Goal: Check status: Check status

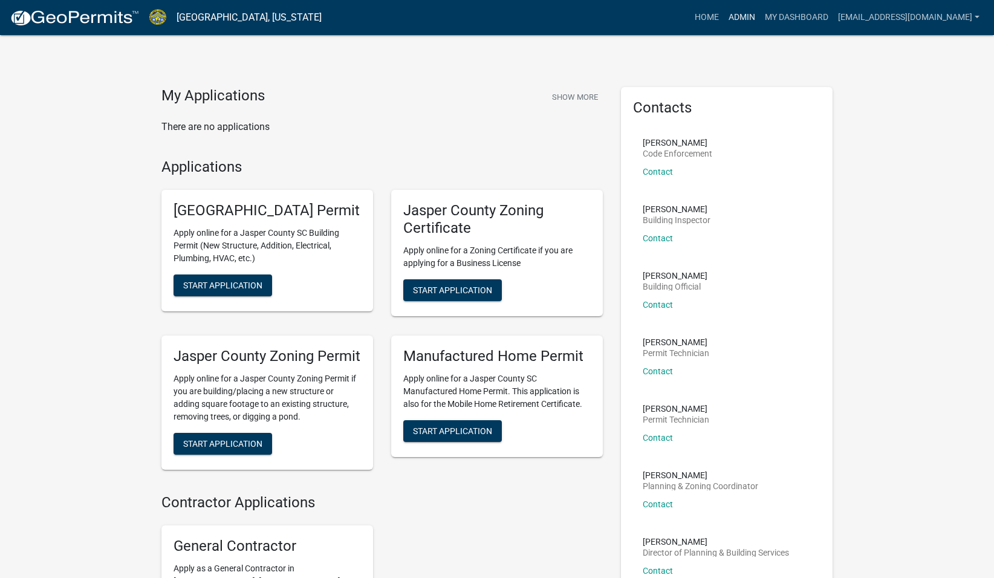
click at [744, 19] on link "Admin" at bounding box center [742, 17] width 36 height 23
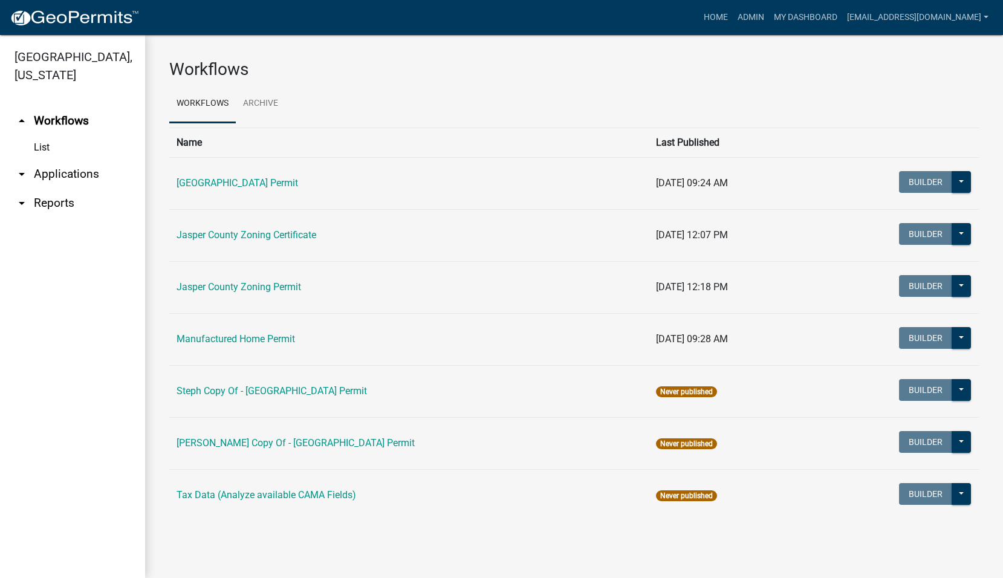
click at [279, 249] on td "Jasper County Zoning Certificate" at bounding box center [409, 235] width 480 height 52
click at [756, 13] on link "Admin" at bounding box center [751, 17] width 36 height 23
click at [74, 173] on link "arrow_drop_down Applications" at bounding box center [72, 174] width 145 height 29
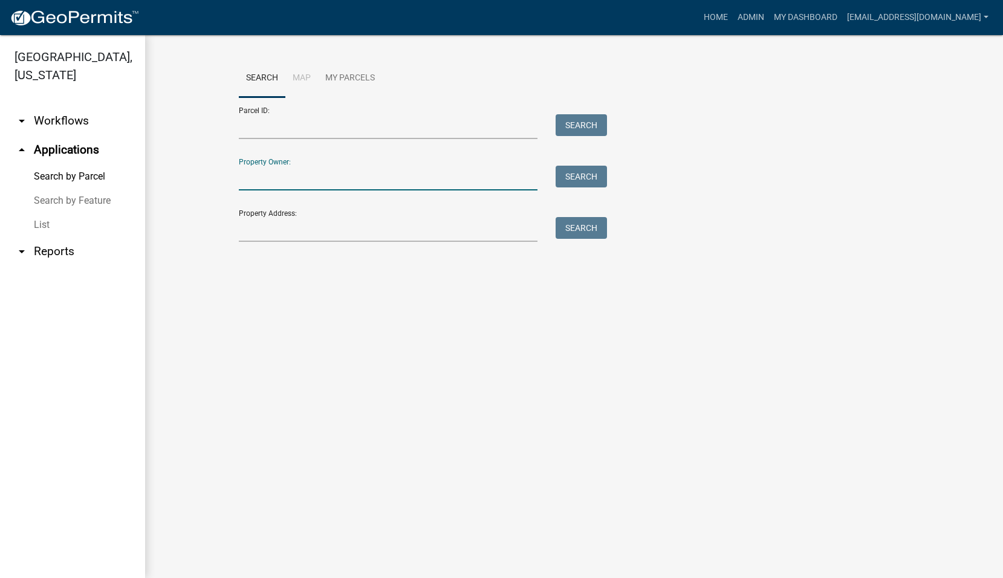
click at [282, 173] on input "Property Owner:" at bounding box center [388, 178] width 299 height 25
click at [248, 212] on div "Property Address: Search" at bounding box center [420, 221] width 363 height 42
click at [253, 220] on input "Property Address:" at bounding box center [388, 229] width 299 height 25
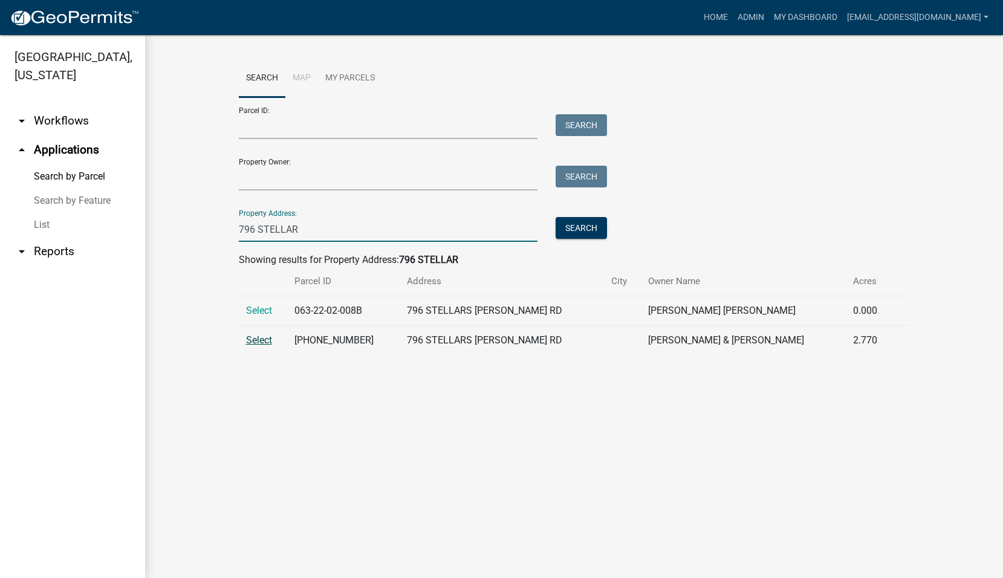
type input "796 STELLAR"
click at [260, 338] on span "Select" at bounding box center [259, 339] width 26 height 11
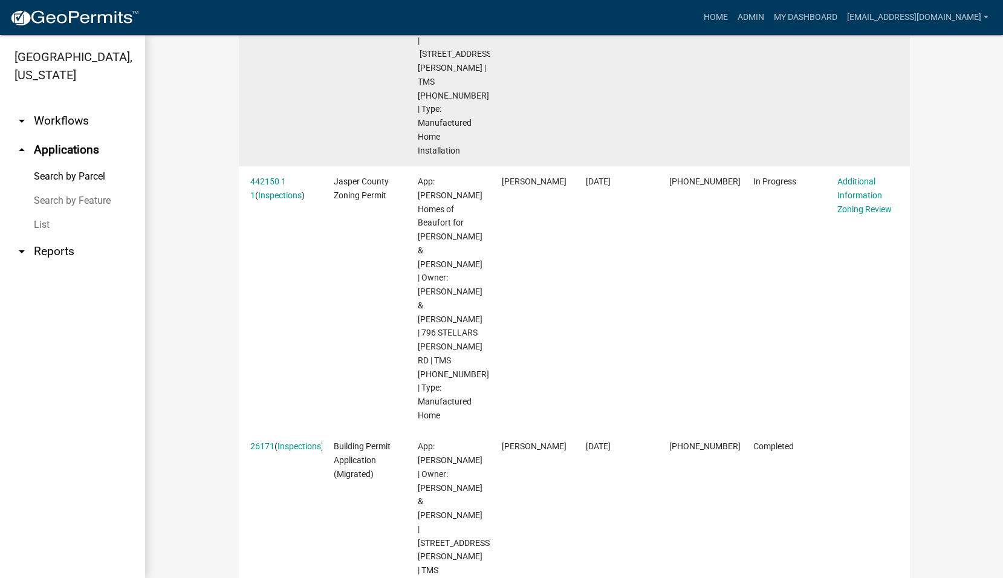
scroll to position [363, 0]
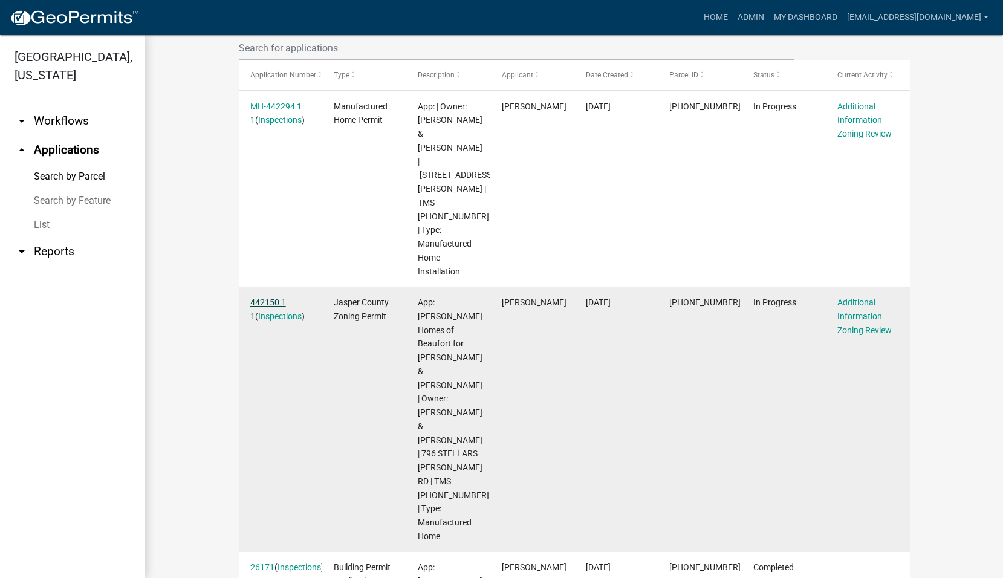
click at [266, 298] on link "442150 1 1" at bounding box center [268, 310] width 36 height 24
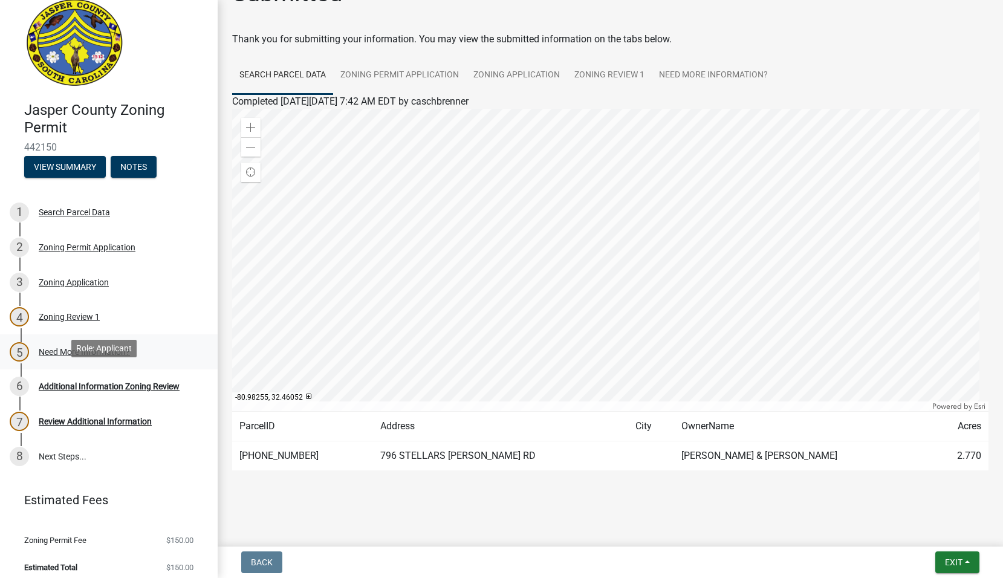
scroll to position [22, 0]
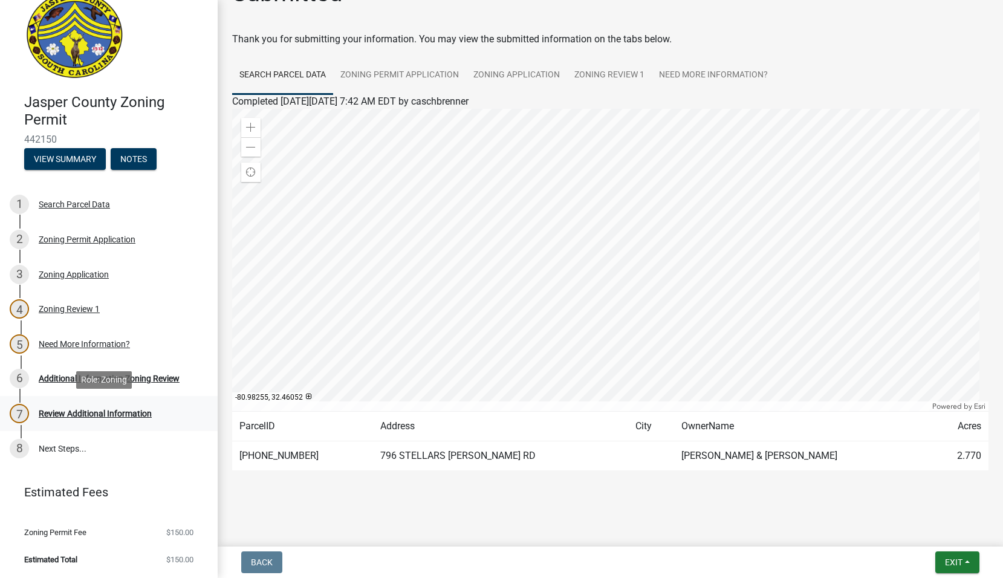
click at [125, 415] on div "Review Additional Information" at bounding box center [95, 413] width 113 height 8
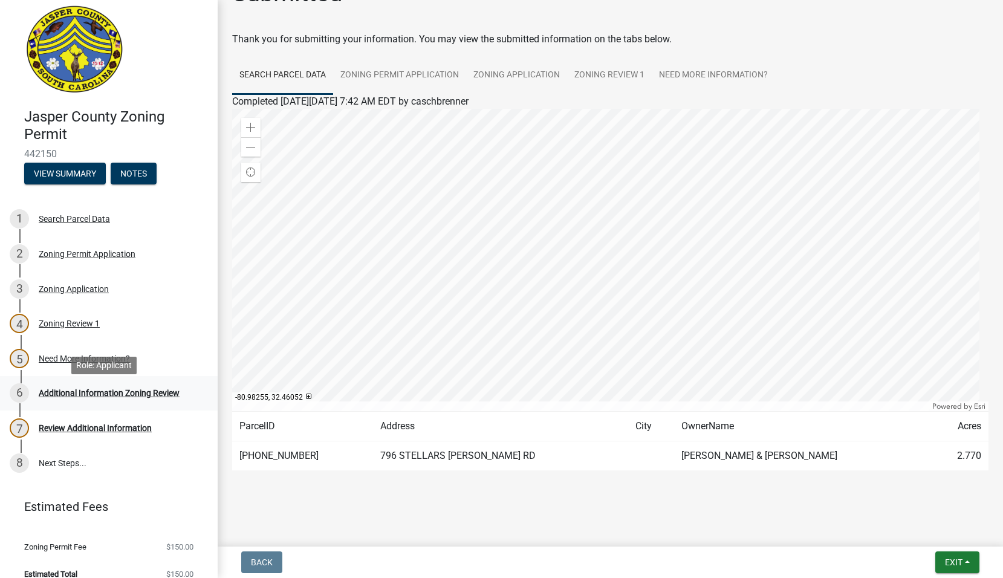
scroll to position [0, 0]
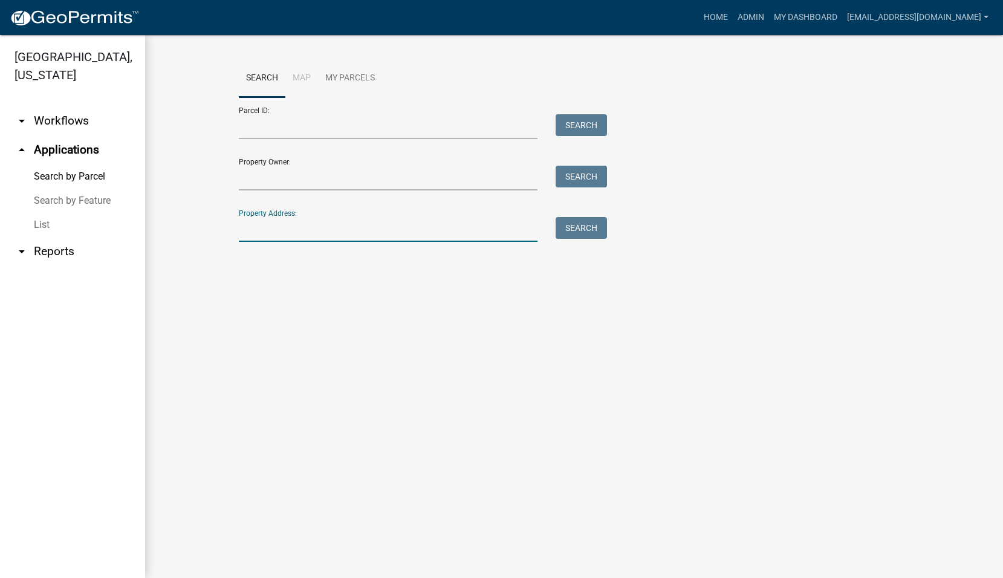
click at [283, 223] on input "Property Address:" at bounding box center [388, 229] width 299 height 25
type input "796 STELLAR"
click at [570, 226] on button "Search" at bounding box center [581, 228] width 51 height 22
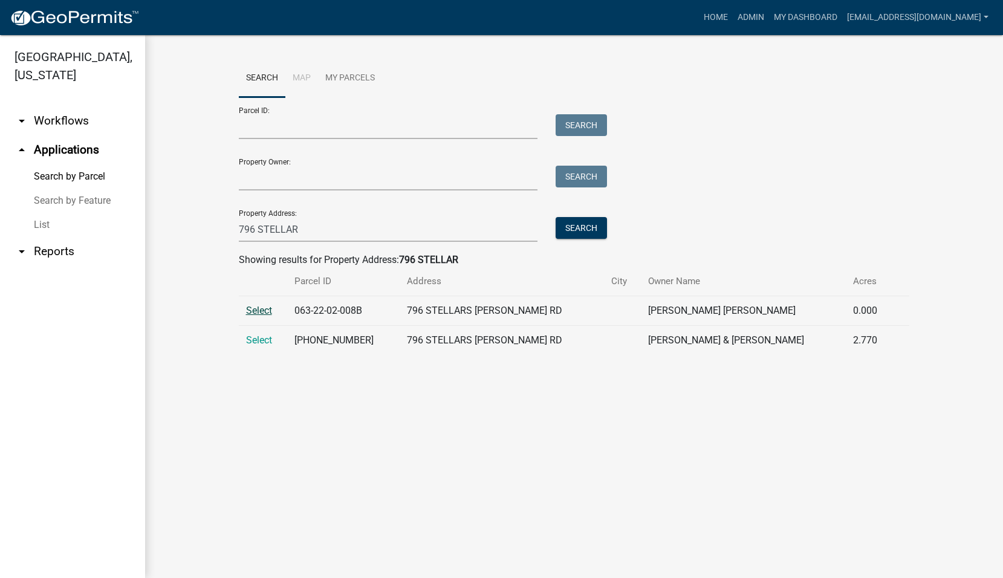
click at [250, 308] on span "Select" at bounding box center [259, 310] width 26 height 11
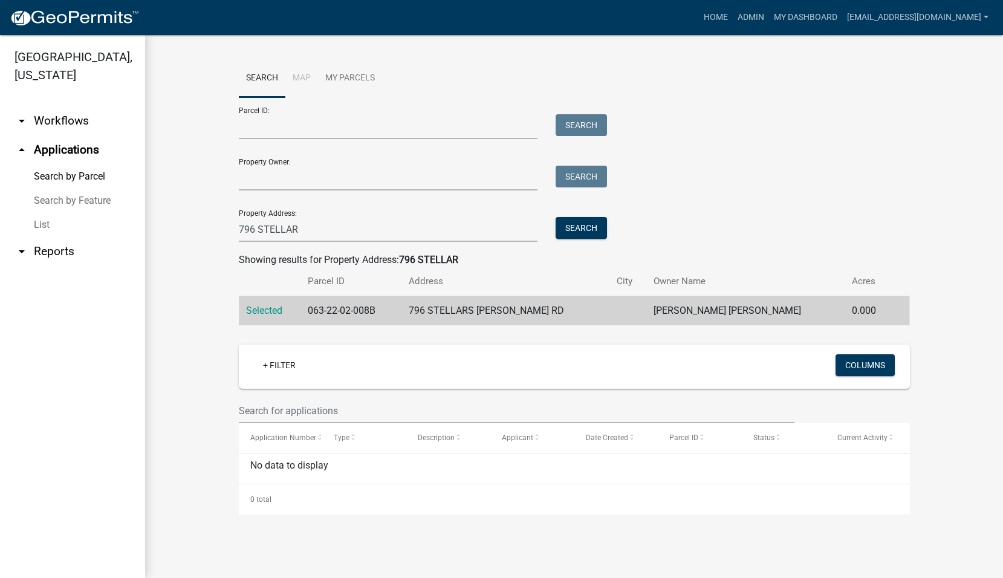
drag, startPoint x: 258, startPoint y: 309, endPoint x: 290, endPoint y: 336, distance: 41.6
click at [259, 309] on span "Selected" at bounding box center [264, 310] width 36 height 11
click at [264, 312] on span "Selected" at bounding box center [264, 310] width 36 height 11
click at [268, 312] on span "Selected" at bounding box center [264, 310] width 36 height 11
click at [277, 309] on span "Selected" at bounding box center [264, 310] width 36 height 11
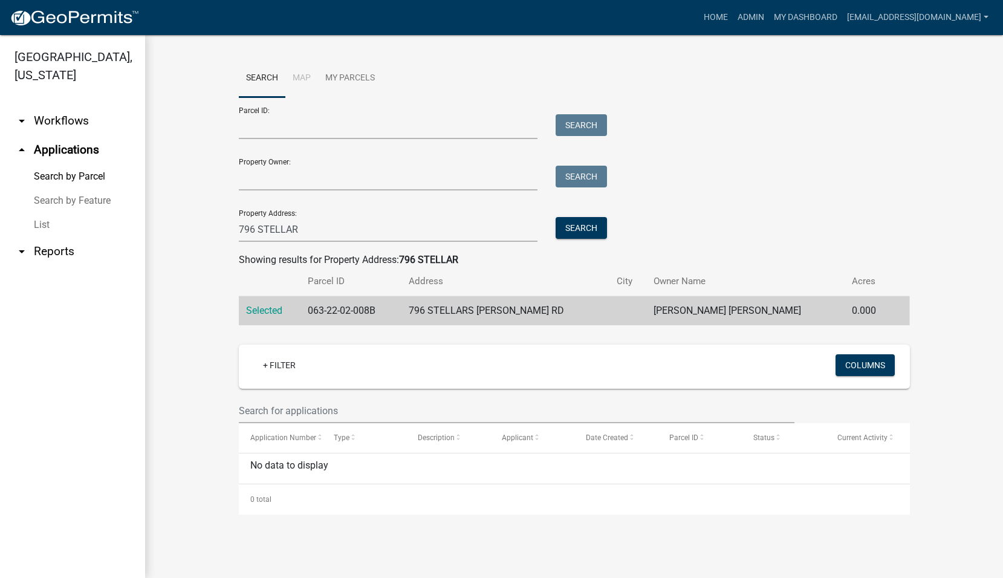
drag, startPoint x: 412, startPoint y: 311, endPoint x: 253, endPoint y: 348, distance: 164.0
click at [171, 371] on div "Search Map My Parcels Parcel ID: Search Property Owner: Search Property Address…" at bounding box center [574, 287] width 858 height 504
click at [256, 310] on span "Selected" at bounding box center [264, 310] width 36 height 11
click at [257, 310] on span "Selected" at bounding box center [264, 310] width 36 height 11
click at [258, 310] on span "Selected" at bounding box center [264, 310] width 36 height 11
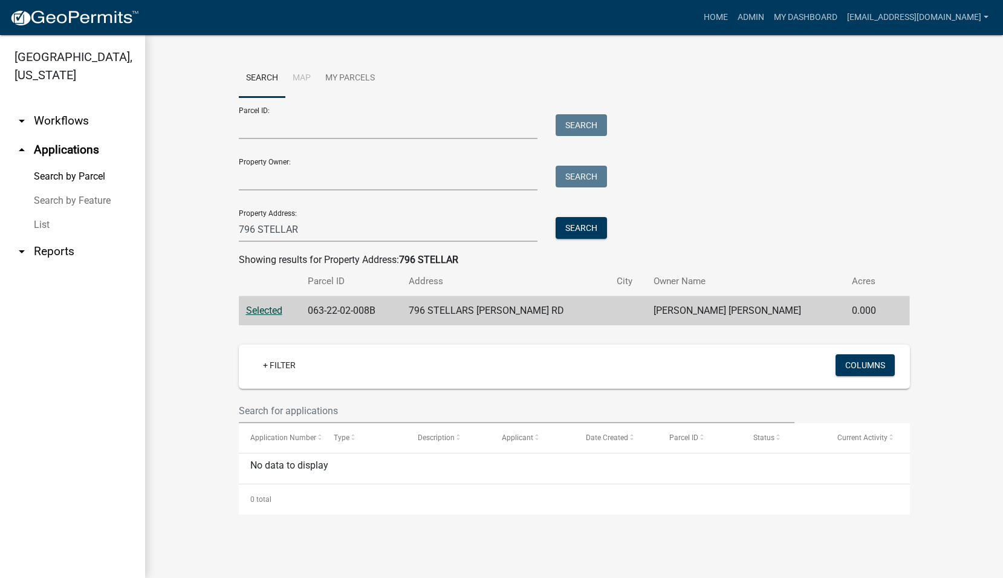
click at [259, 310] on span "Selected" at bounding box center [264, 310] width 36 height 11
click at [264, 310] on span "Selected" at bounding box center [264, 310] width 36 height 11
click at [262, 311] on span "Selected" at bounding box center [264, 310] width 36 height 11
click at [262, 308] on span "Selected" at bounding box center [264, 310] width 36 height 11
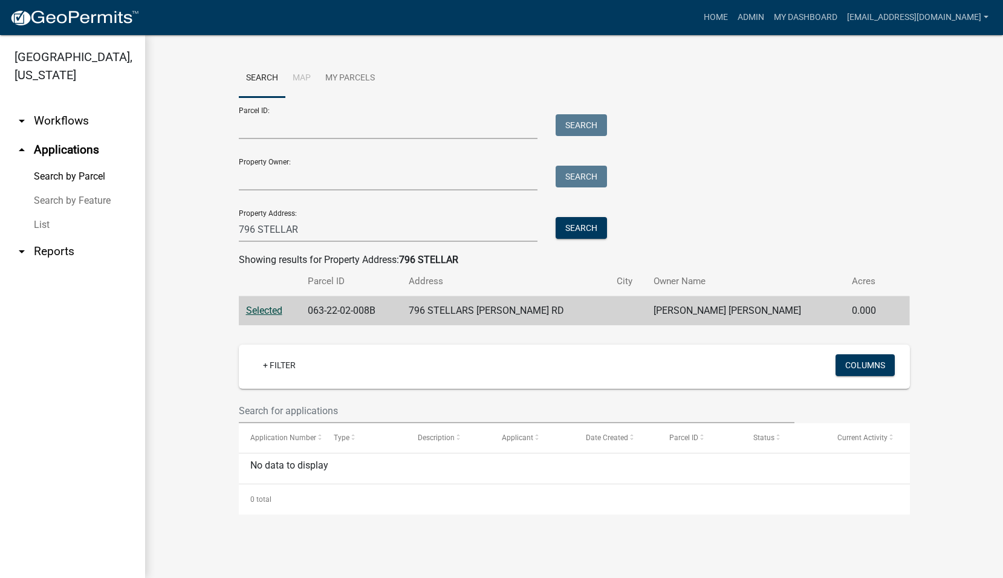
click at [261, 307] on span "Selected" at bounding box center [264, 310] width 36 height 11
click at [109, 377] on ul "arrow_drop_down Workflows List arrow_drop_up Applications Search by Parcel Sear…" at bounding box center [72, 337] width 145 height 481
click at [261, 311] on span "Selected" at bounding box center [264, 310] width 36 height 11
click at [262, 311] on span "Selected" at bounding box center [264, 310] width 36 height 11
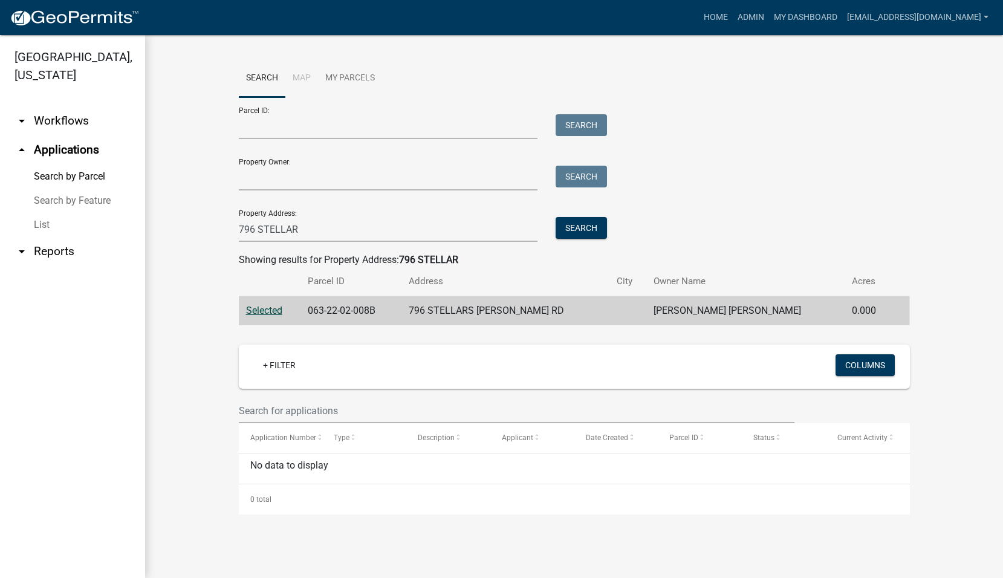
click at [262, 311] on span "Selected" at bounding box center [264, 310] width 36 height 11
click at [292, 181] on input "Property Owner:" at bounding box center [388, 178] width 299 height 25
click at [294, 128] on input "Parcel ID:" at bounding box center [388, 126] width 299 height 25
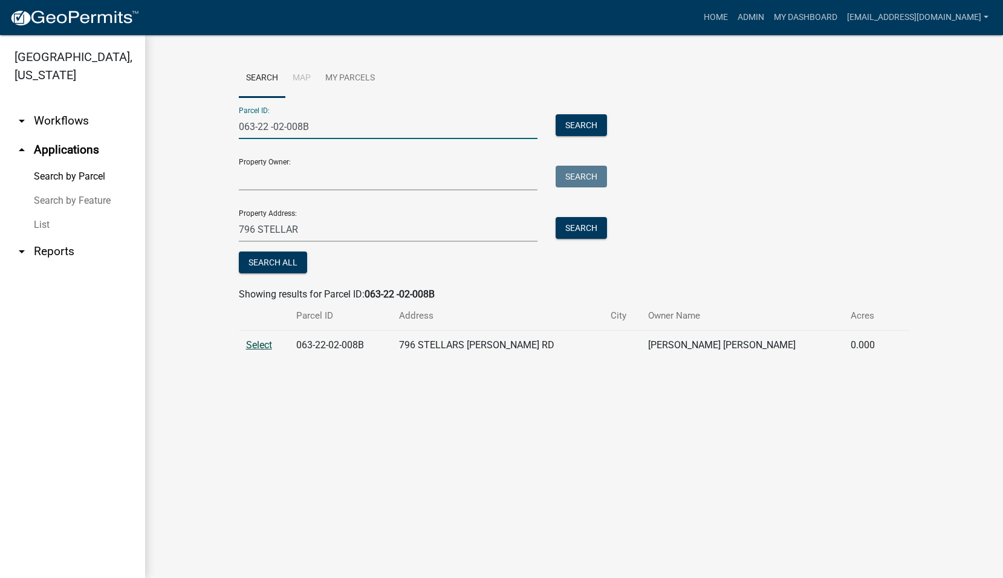
click at [259, 343] on span "Select" at bounding box center [259, 344] width 26 height 11
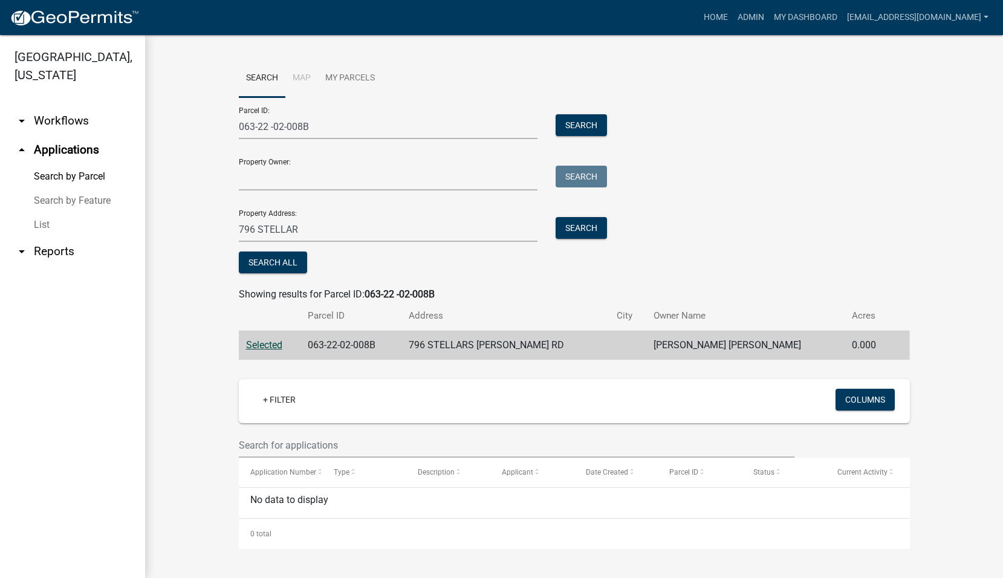
click at [277, 343] on span "Selected" at bounding box center [264, 344] width 36 height 11
click at [342, 120] on input "063-22 -02-008B" at bounding box center [388, 126] width 299 height 25
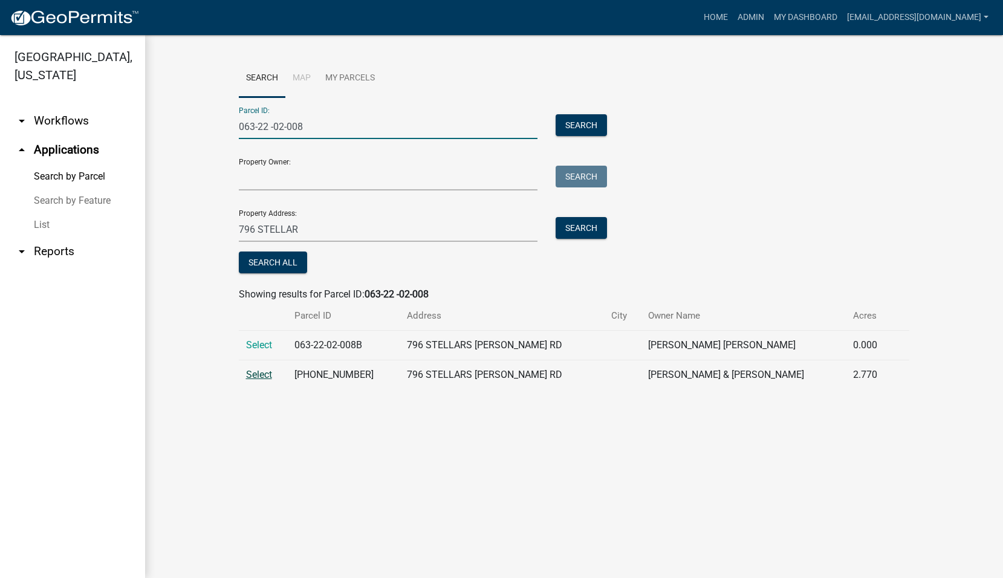
type input "063-22 -02-008"
click at [259, 374] on span "Select" at bounding box center [259, 374] width 26 height 11
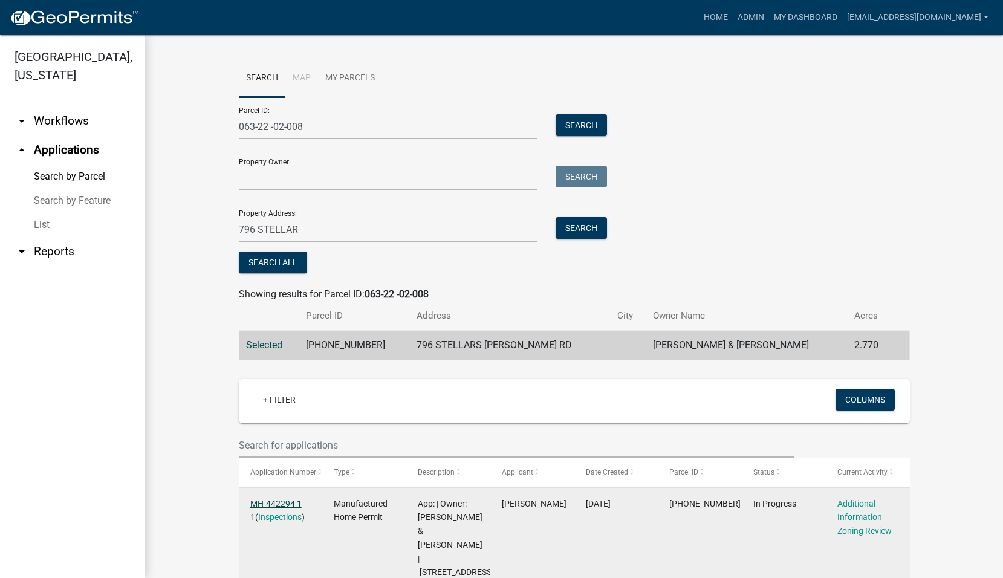
click at [270, 499] on link "MH-442294 1 1" at bounding box center [275, 511] width 51 height 24
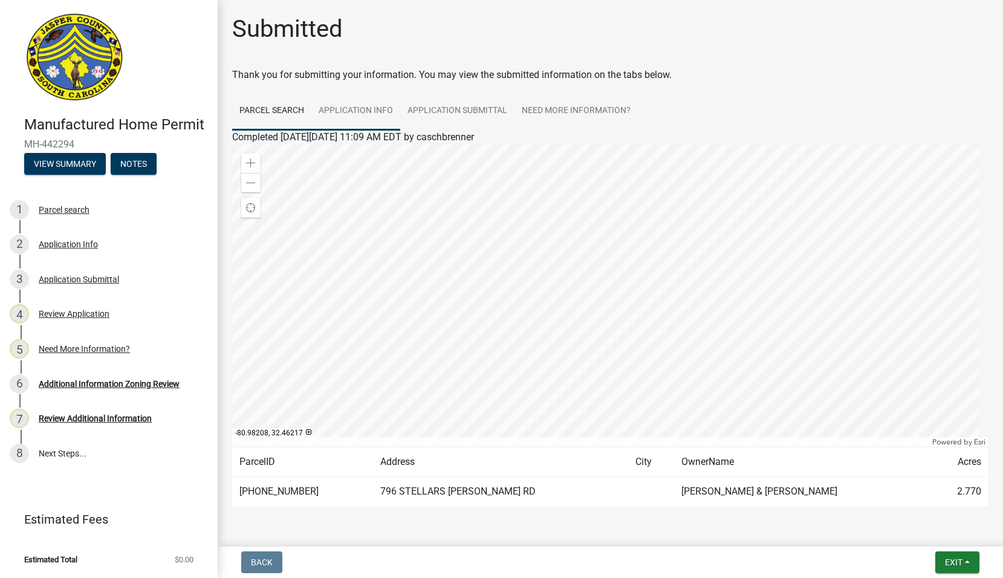
click at [375, 111] on link "Application Info" at bounding box center [355, 111] width 89 height 39
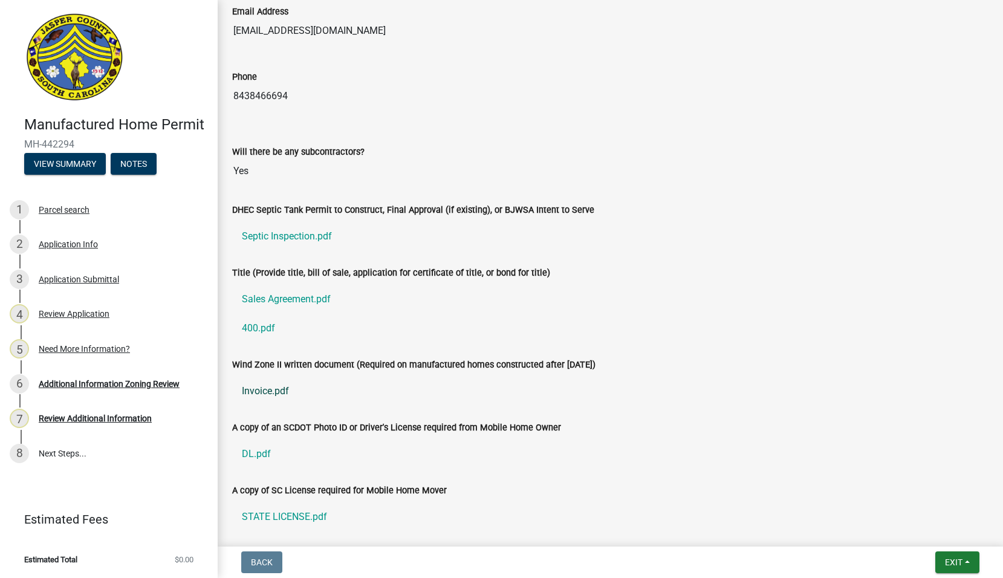
scroll to position [2540, 0]
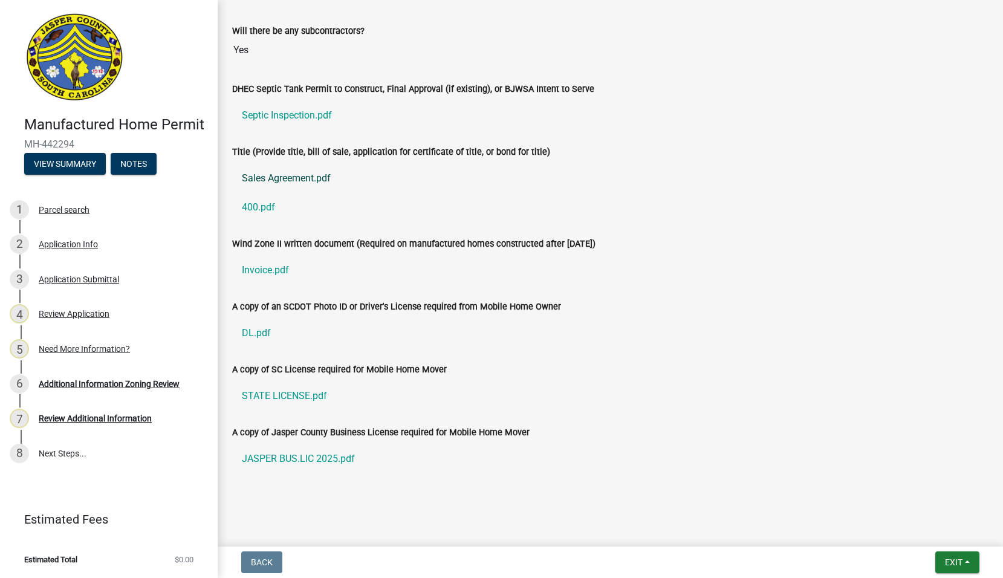
click at [276, 177] on link "Sales Agreement.pdf" at bounding box center [610, 178] width 756 height 29
click at [264, 205] on link "400.pdf" at bounding box center [610, 207] width 756 height 29
click at [267, 269] on link "Invoice.pdf" at bounding box center [610, 270] width 756 height 29
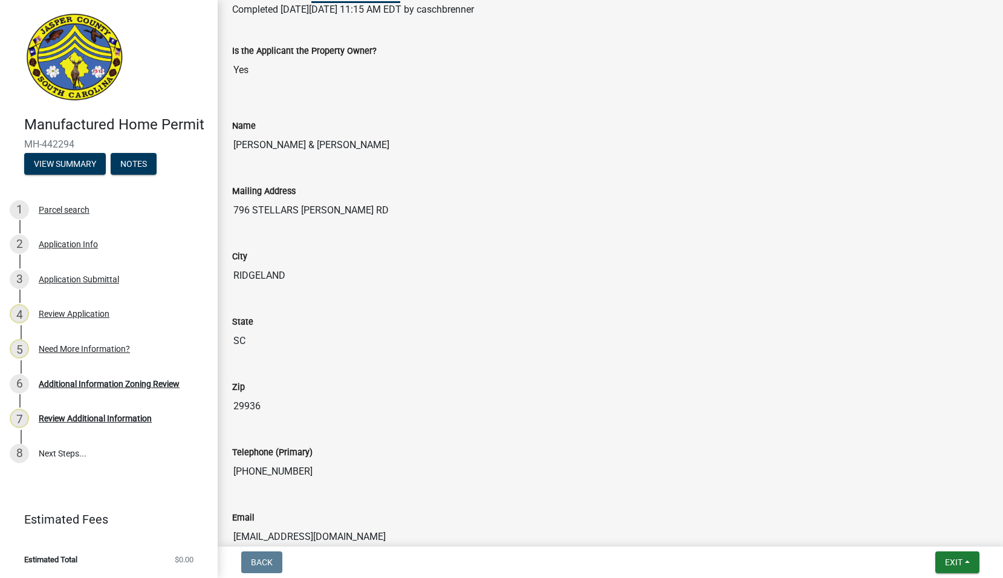
scroll to position [0, 0]
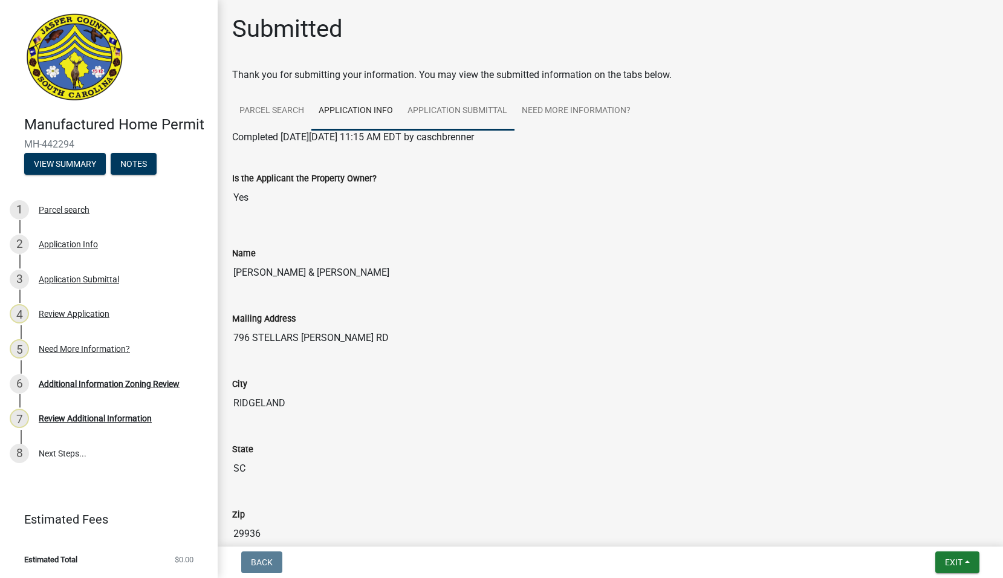
click at [471, 106] on link "Application Submittal" at bounding box center [457, 111] width 114 height 39
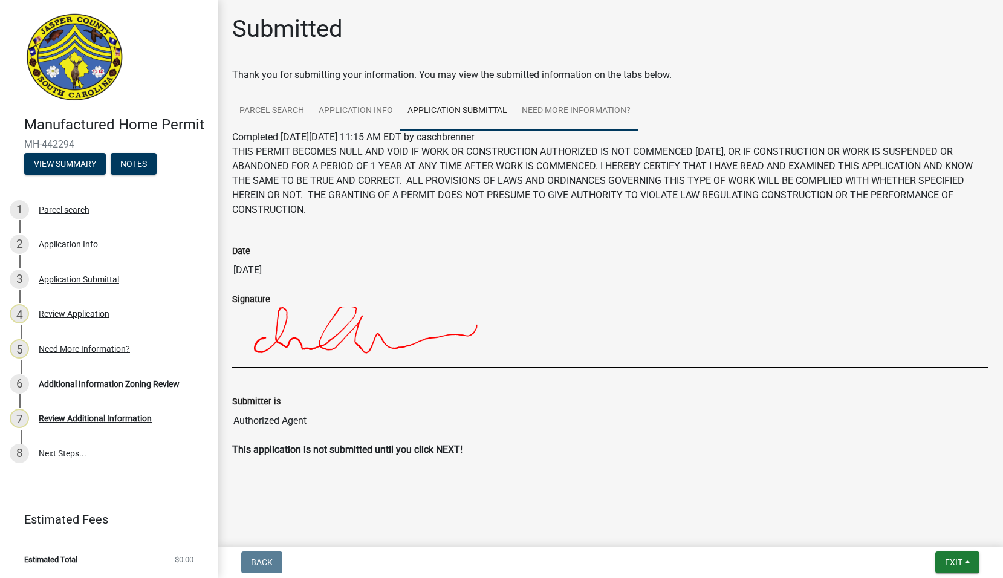
click at [591, 115] on link "Need More Information?" at bounding box center [576, 111] width 123 height 39
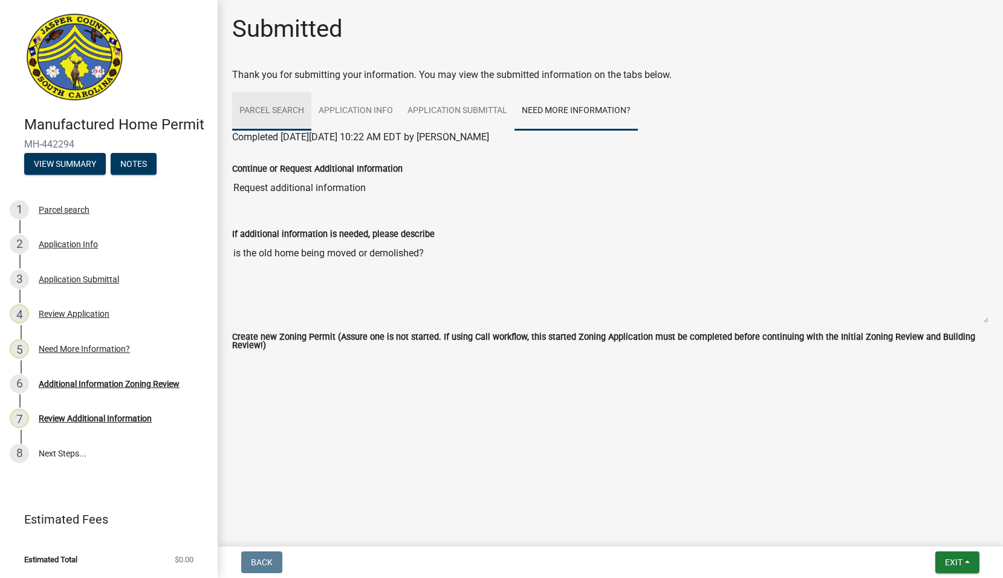
click at [289, 105] on link "Parcel search" at bounding box center [271, 111] width 79 height 39
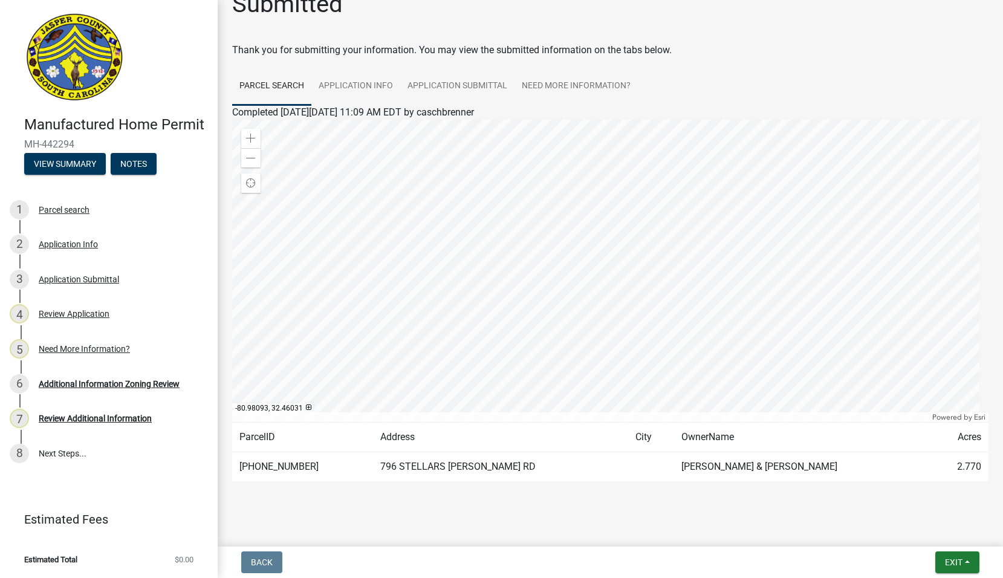
scroll to position [36, 0]
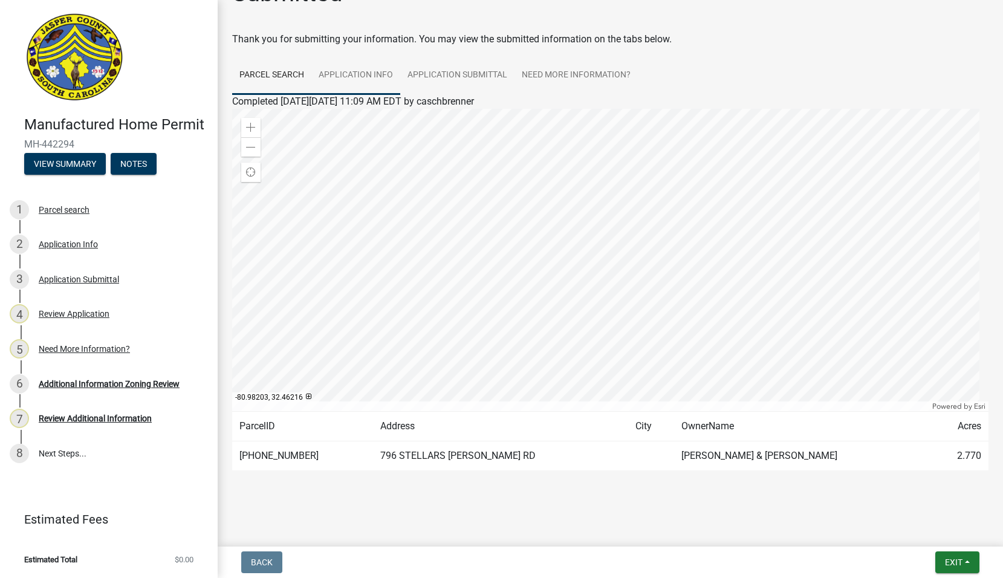
drag, startPoint x: 352, startPoint y: 68, endPoint x: 383, endPoint y: 70, distance: 30.9
click at [352, 68] on link "Application Info" at bounding box center [355, 75] width 89 height 39
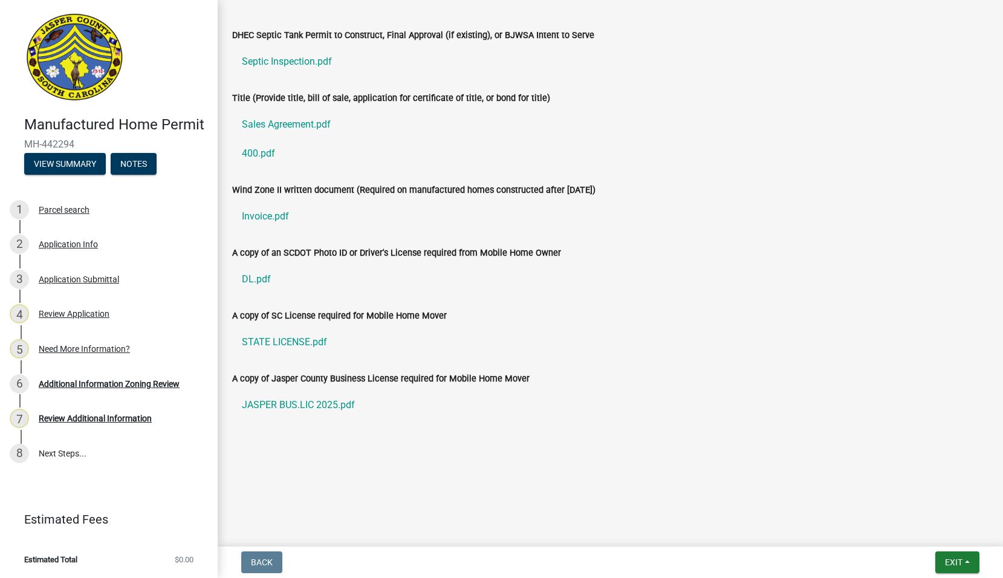
scroll to position [2606, 0]
